Goal: Task Accomplishment & Management: Manage account settings

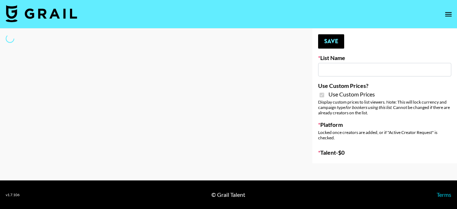
type input "Evry Jewels"
checkbox input "true"
select select "Brand"
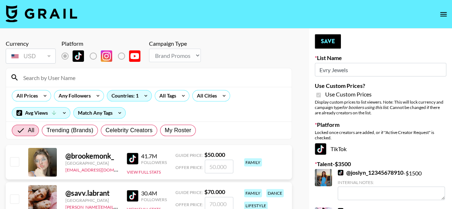
click at [130, 81] on input at bounding box center [153, 77] width 268 height 11
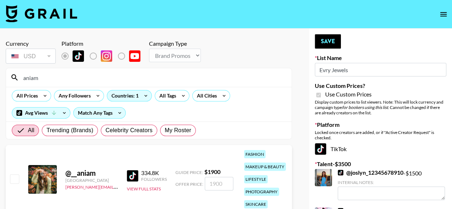
type input "aniam"
click at [13, 178] on input "checkbox" at bounding box center [14, 178] width 9 height 9
checkbox input "true"
click at [219, 181] on input "1900" at bounding box center [219, 184] width 29 height 14
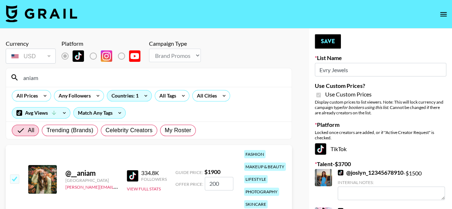
type input "2000"
click at [329, 43] on button "Save" at bounding box center [328, 41] width 26 height 14
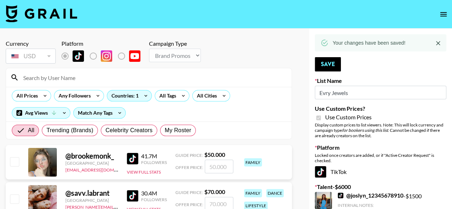
click at [104, 84] on div at bounding box center [149, 77] width 286 height 19
click at [104, 78] on input at bounding box center [153, 77] width 268 height 11
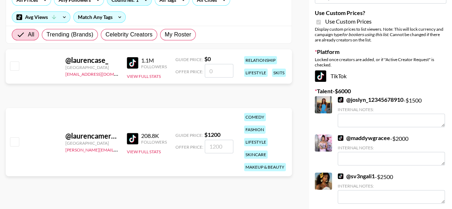
scroll to position [107, 0]
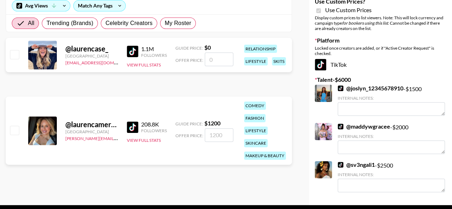
type input "laurenca"
click at [11, 132] on input "checkbox" at bounding box center [14, 130] width 9 height 9
checkbox input "true"
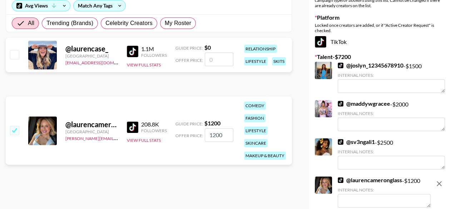
drag, startPoint x: 226, startPoint y: 137, endPoint x: 208, endPoint y: 138, distance: 18.6
click at [208, 138] on input "1200" at bounding box center [219, 135] width 29 height 14
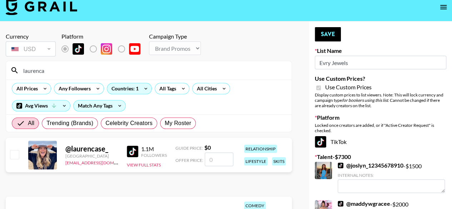
scroll to position [0, 0]
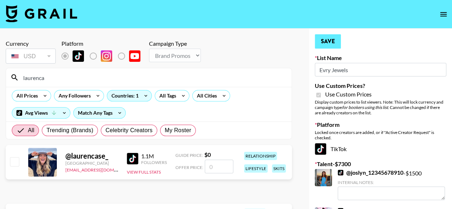
type input "1300"
click at [328, 45] on button "Save" at bounding box center [328, 41] width 26 height 14
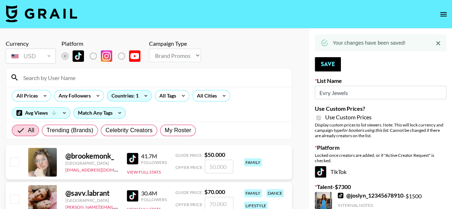
click at [99, 78] on input at bounding box center [153, 77] width 268 height 11
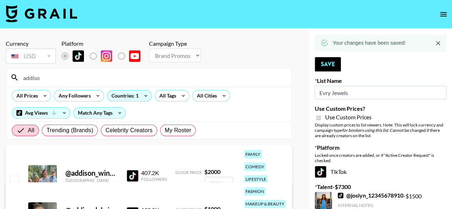
type input "addiso"
click at [19, 176] on input "checkbox" at bounding box center [14, 178] width 9 height 9
checkbox input "true"
type input "2000"
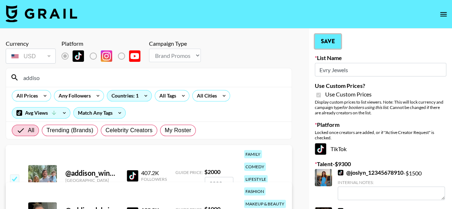
click at [329, 44] on button "Save" at bounding box center [328, 41] width 26 height 14
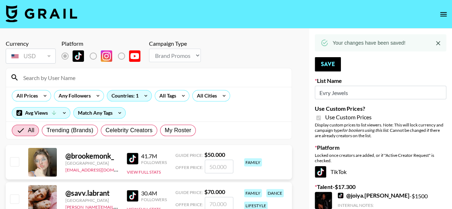
click at [95, 73] on input at bounding box center [153, 77] width 268 height 11
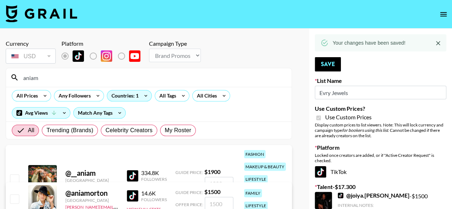
type input "aniam"
click at [11, 178] on input "checkbox" at bounding box center [14, 178] width 9 height 9
checkbox input "true"
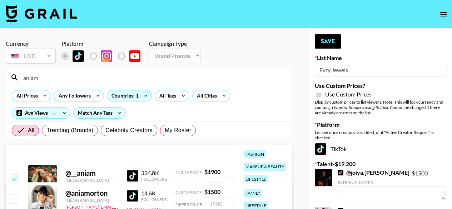
click at [224, 178] on input "1900" at bounding box center [219, 184] width 29 height 14
type input "2000"
click at [330, 41] on button "Save" at bounding box center [328, 41] width 26 height 14
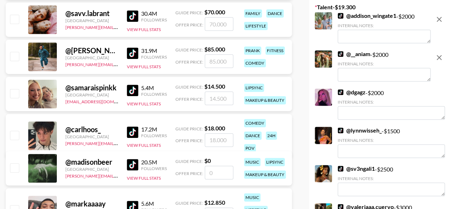
scroll to position [179, 0]
